Goal: Task Accomplishment & Management: Complete application form

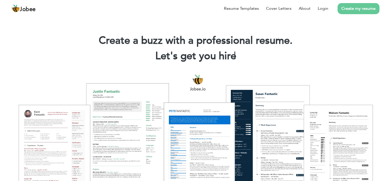
click at [354, 9] on link "Create my resume" at bounding box center [358, 8] width 42 height 11
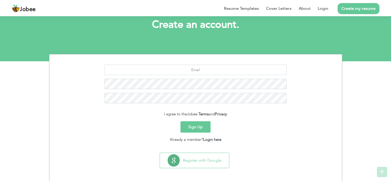
scroll to position [32, 0]
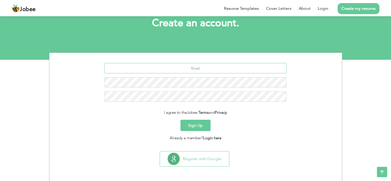
click at [203, 69] on input "text" at bounding box center [195, 68] width 182 height 10
click at [204, 89] on div at bounding box center [195, 84] width 285 height 42
click at [201, 122] on button "Sign Up" at bounding box center [195, 124] width 30 height 11
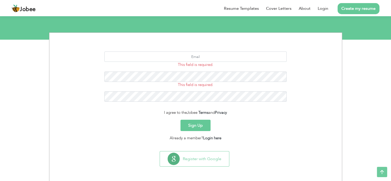
scroll to position [27, 0]
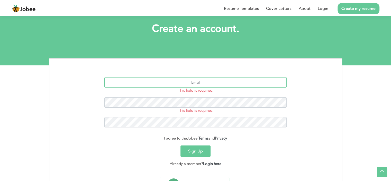
click at [205, 82] on input "text" at bounding box center [195, 82] width 182 height 10
click at [202, 149] on button "Sign Up" at bounding box center [195, 150] width 30 height 11
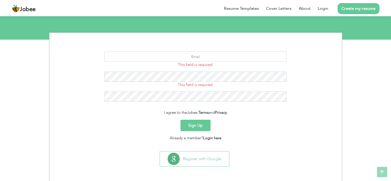
scroll to position [52, 0]
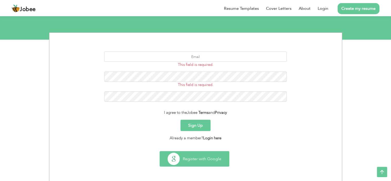
click at [202, 160] on button "Register with Google" at bounding box center [194, 158] width 69 height 15
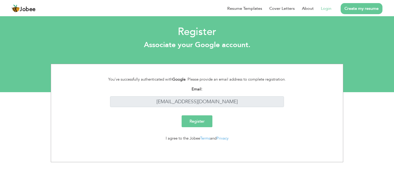
click at [202, 121] on input "Register" at bounding box center [197, 121] width 31 height 12
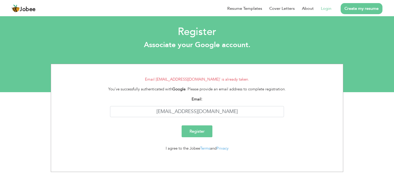
click at [324, 9] on link "Login" at bounding box center [326, 8] width 11 height 6
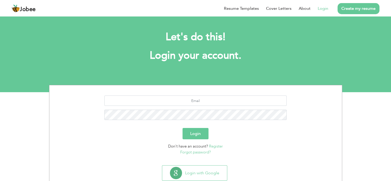
click at [201, 152] on link "Forgot password?" at bounding box center [195, 151] width 31 height 5
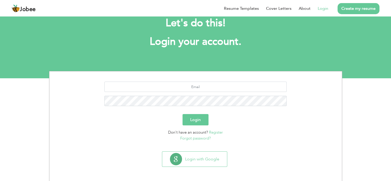
scroll to position [14, 0]
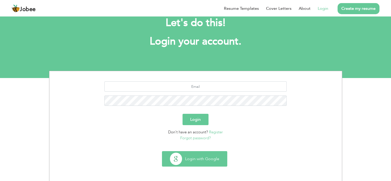
click at [207, 163] on button "Login with Google" at bounding box center [194, 158] width 65 height 15
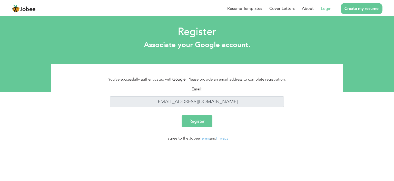
click at [200, 125] on input "Register" at bounding box center [197, 121] width 31 height 12
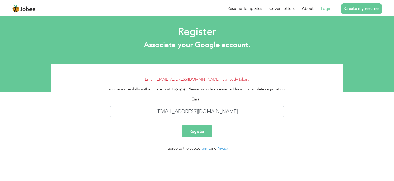
click at [326, 8] on link "Login" at bounding box center [326, 8] width 11 height 6
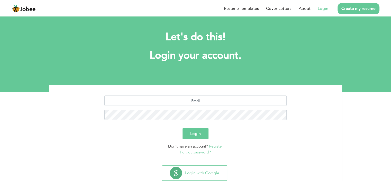
click at [201, 152] on link "Forgot password?" at bounding box center [195, 151] width 31 height 5
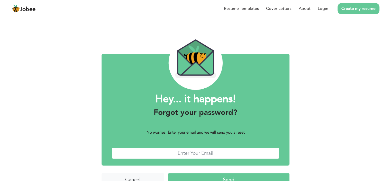
click at [198, 152] on input "text" at bounding box center [195, 152] width 167 height 11
type input "smahsan115@gmail.com"
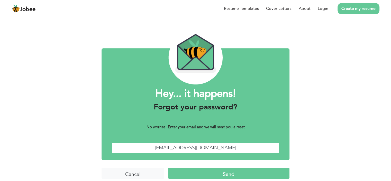
scroll to position [11, 0]
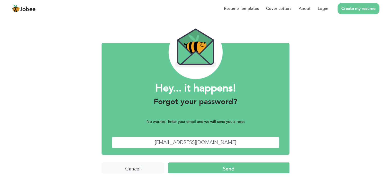
click at [210, 167] on input "Send" at bounding box center [228, 167] width 121 height 11
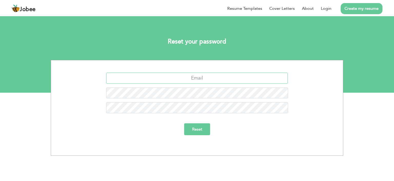
click at [210, 78] on input "text" at bounding box center [197, 77] width 182 height 11
type input "smahsan115@gmail.com"
click at [184, 123] on input "Reset" at bounding box center [197, 129] width 26 height 12
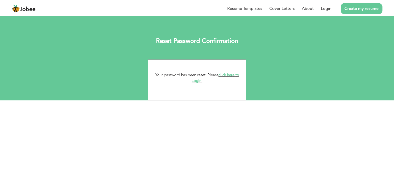
click at [230, 75] on link "click here to Login." at bounding box center [216, 77] width 48 height 11
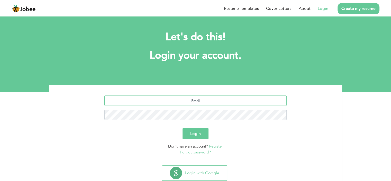
click at [214, 100] on input "text" at bounding box center [195, 100] width 182 height 10
type input "smahsan115@gmail.com"
click at [182, 128] on button "Login" at bounding box center [195, 133] width 26 height 11
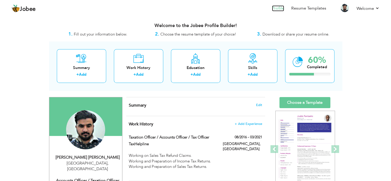
click at [279, 8] on link "Profile" at bounding box center [278, 8] width 12 height 6
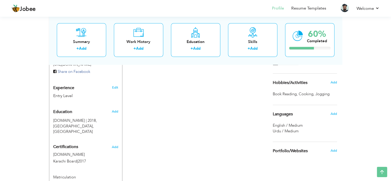
scroll to position [109, 0]
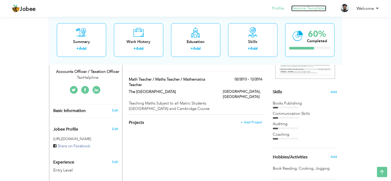
click at [321, 9] on link "Resume Templates" at bounding box center [308, 8] width 35 height 6
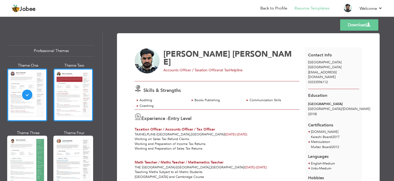
click at [82, 105] on div at bounding box center [73, 94] width 40 height 53
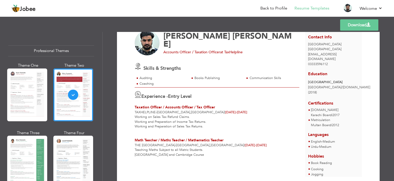
scroll to position [34, 0]
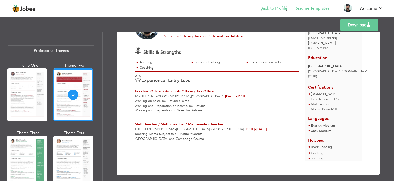
click at [274, 9] on link "Back to Profile" at bounding box center [274, 8] width 27 height 6
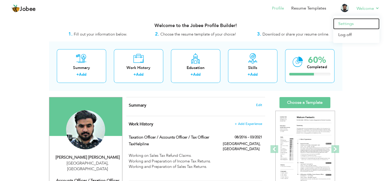
click at [350, 26] on link "Settings" at bounding box center [356, 23] width 46 height 11
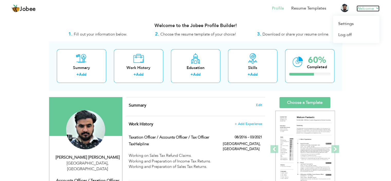
click at [374, 8] on link "Welcome" at bounding box center [367, 8] width 23 height 6
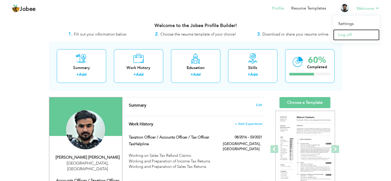
click at [346, 34] on link "Log off" at bounding box center [356, 34] width 46 height 11
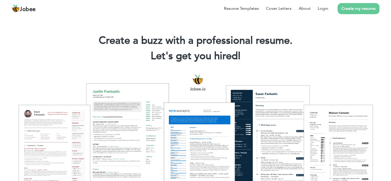
click at [351, 10] on link "Create my resume" at bounding box center [358, 8] width 42 height 11
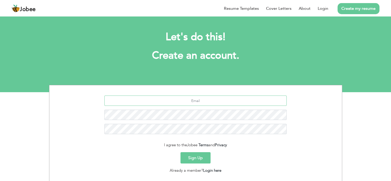
click at [207, 100] on input "text" at bounding box center [195, 100] width 182 height 10
type input "[EMAIL_ADDRESS][DOMAIN_NAME]"
click at [180, 152] on button "Sign Up" at bounding box center [195, 157] width 30 height 11
